Goal: Task Accomplishment & Management: Use online tool/utility

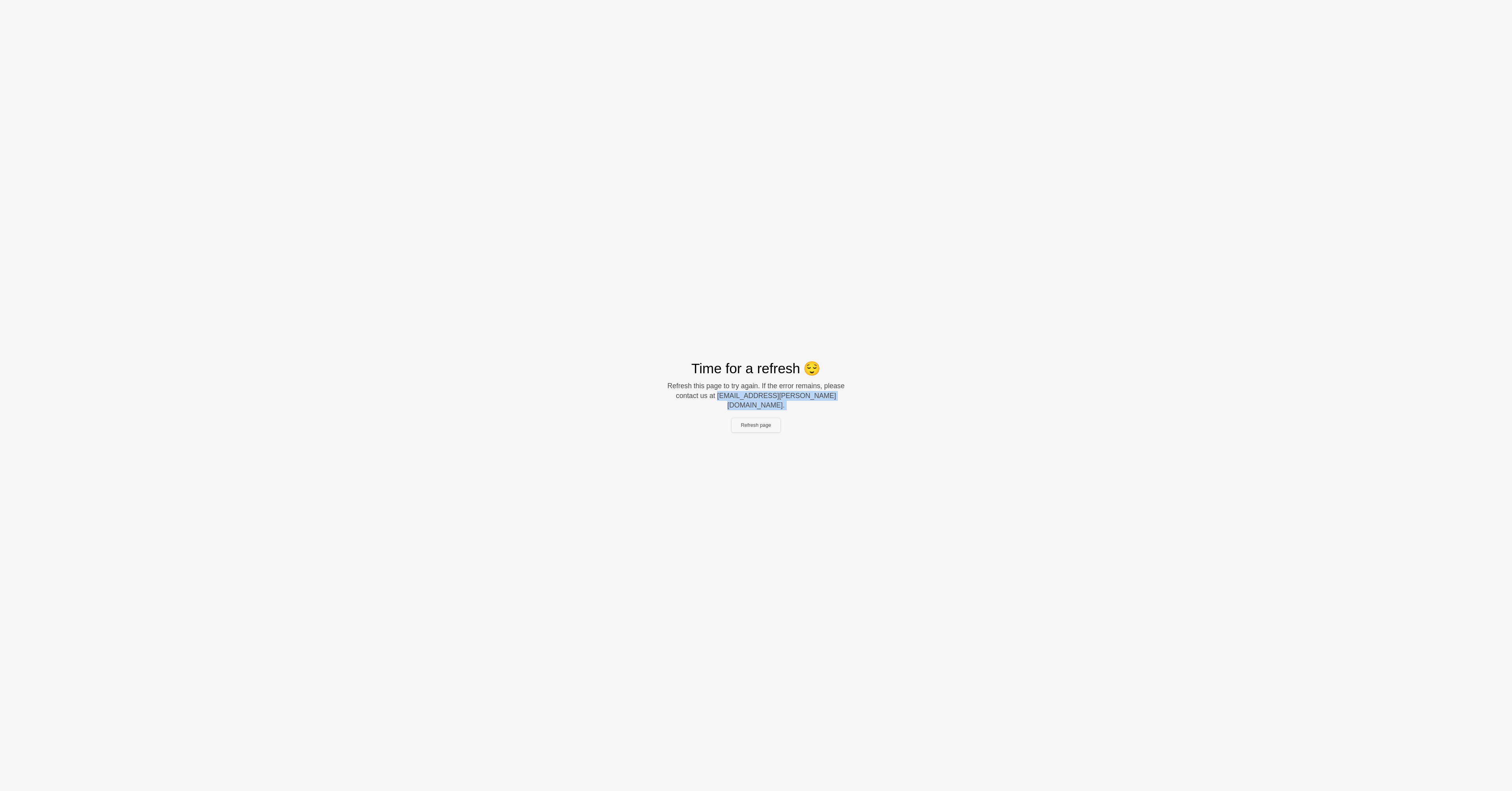
click at [753, 418] on button "Refresh page" at bounding box center [756, 425] width 49 height 14
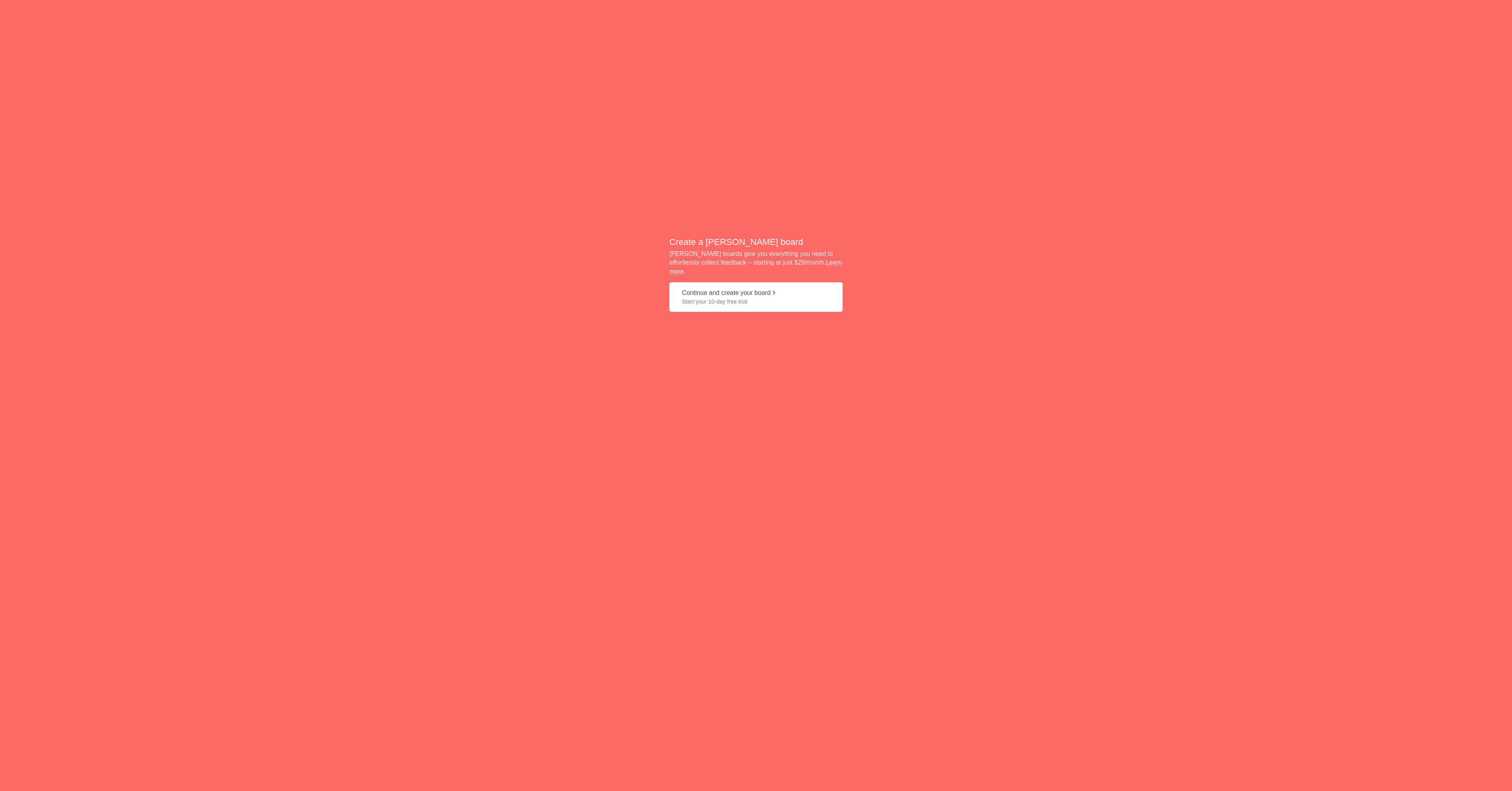
click at [801, 262] on link "Learn more" at bounding box center [755, 266] width 173 height 16
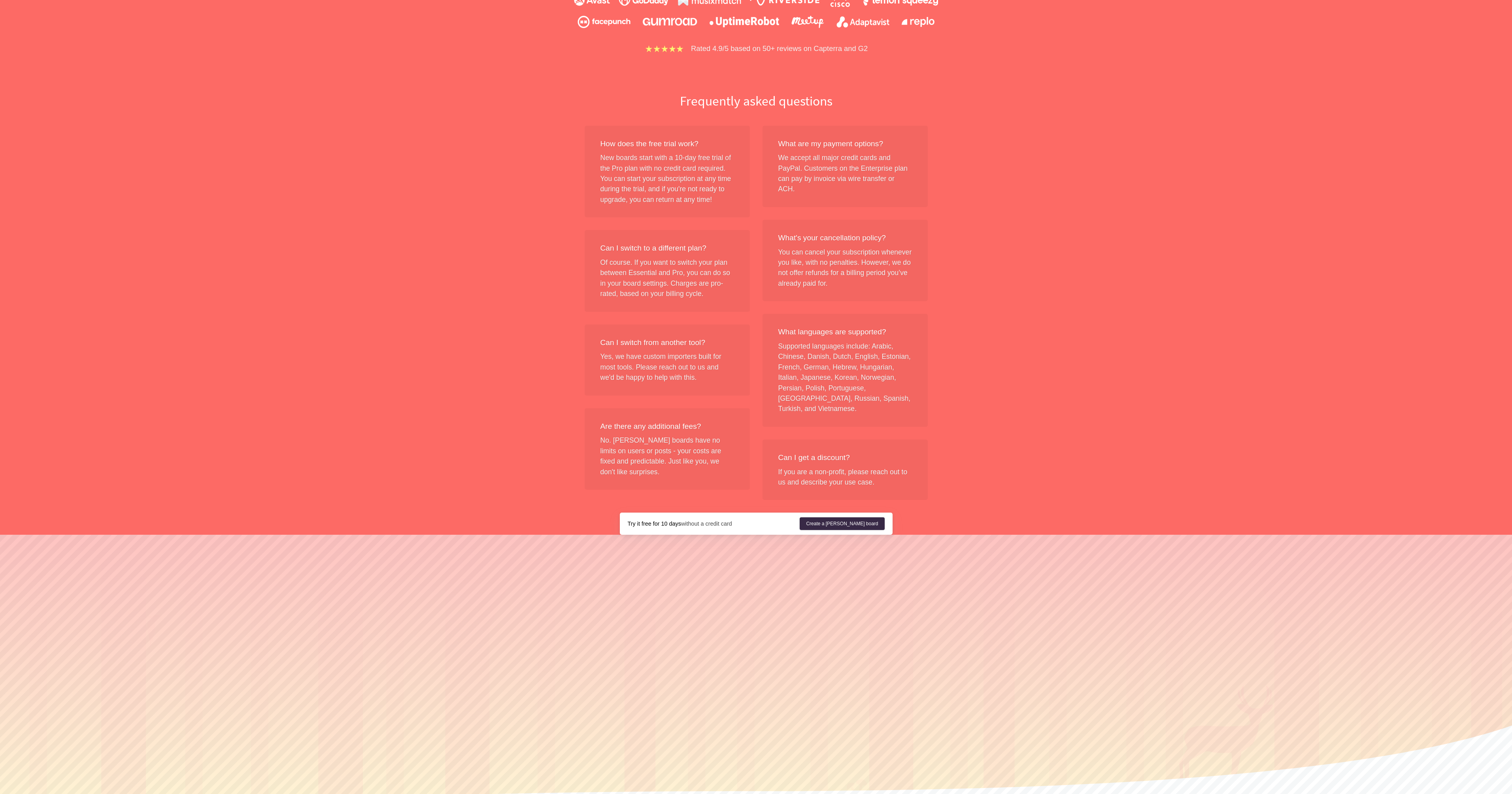
scroll to position [632, 0]
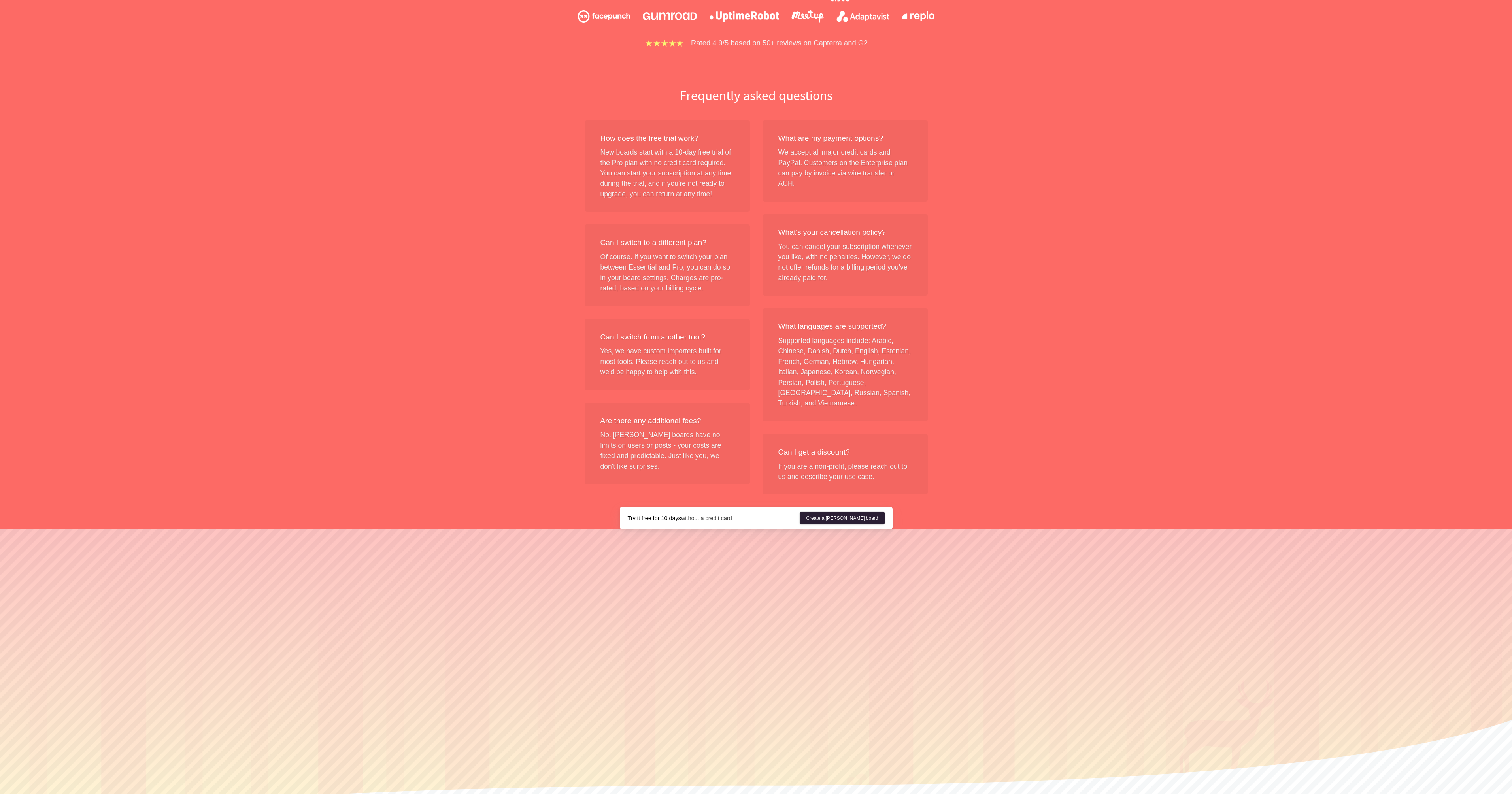
click at [856, 512] on link "Create a Nolt board" at bounding box center [842, 518] width 85 height 12
